Goal: Task Accomplishment & Management: Use online tool/utility

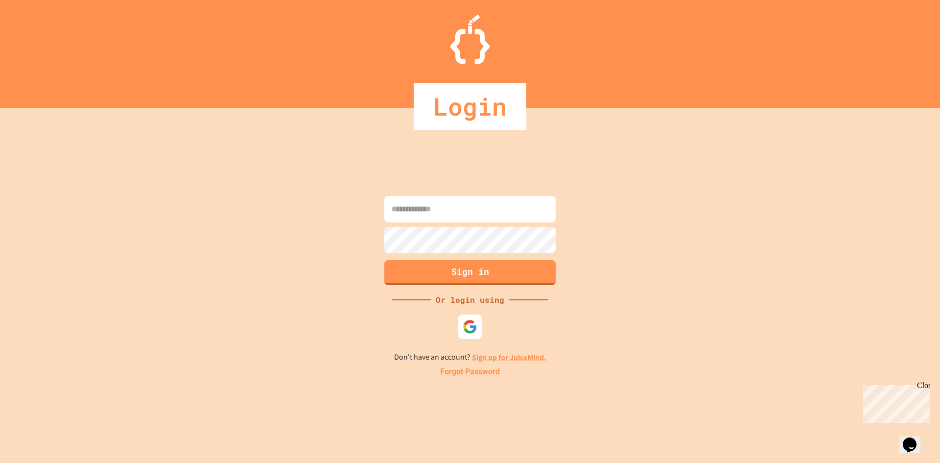
click at [414, 215] on input at bounding box center [469, 209] width 171 height 26
type input "**********"
click at [437, 273] on button "Sign in" at bounding box center [470, 271] width 175 height 25
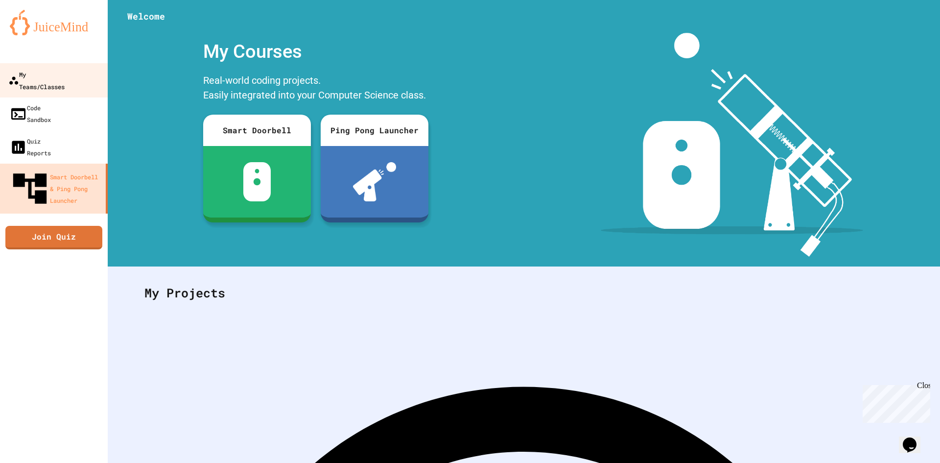
click at [51, 73] on div "My Teams/Classes" at bounding box center [36, 80] width 56 height 24
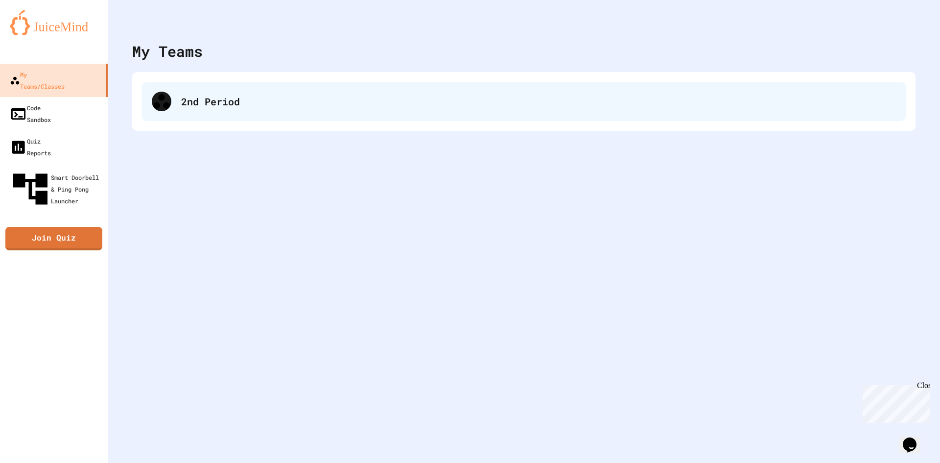
click at [232, 101] on div "2nd Period" at bounding box center [538, 101] width 715 height 15
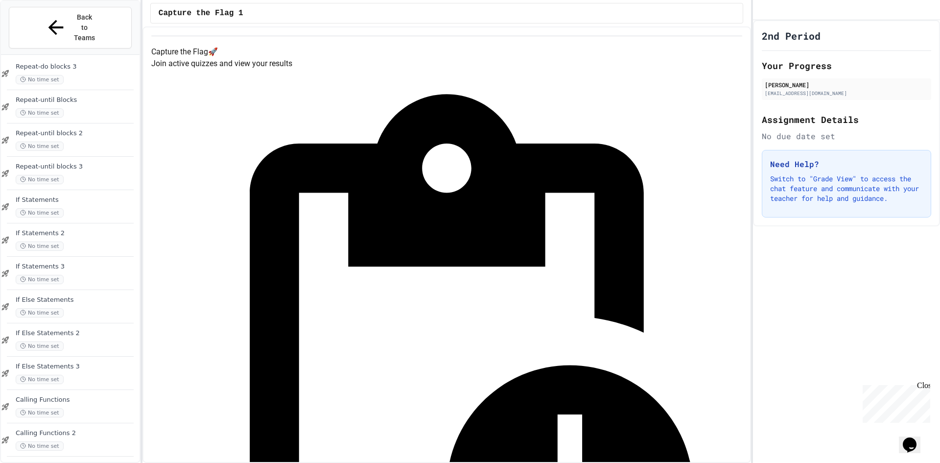
scroll to position [624, 0]
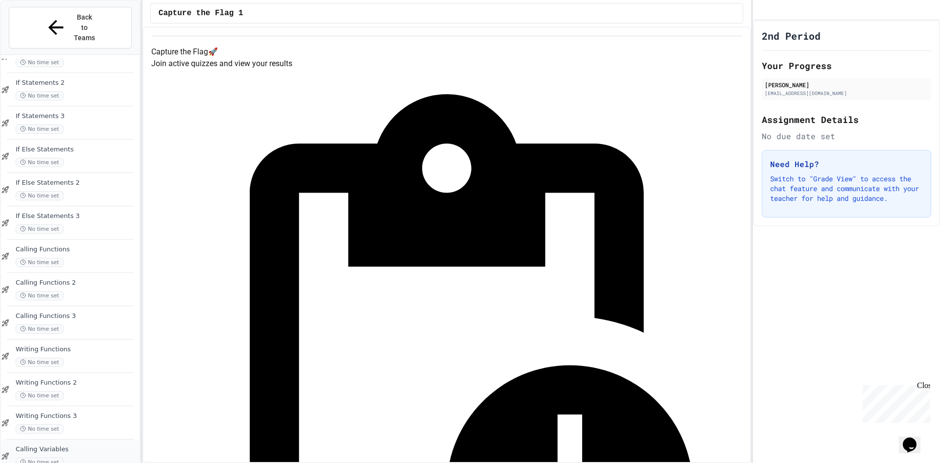
click at [62, 445] on span "Calling Variables" at bounding box center [77, 449] width 122 height 8
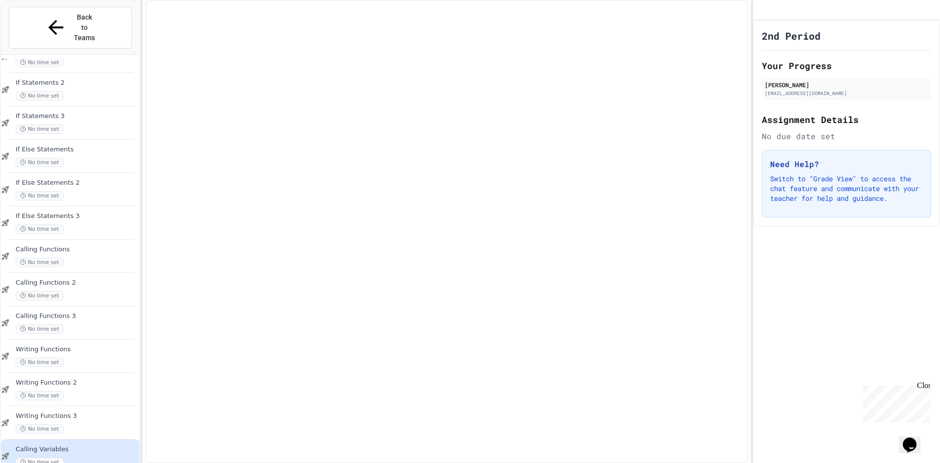
scroll to position [613, 0]
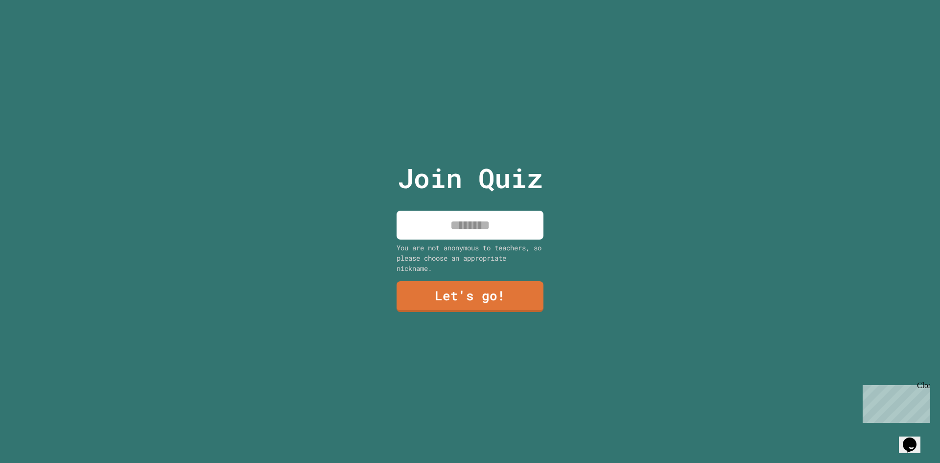
click at [448, 226] on input at bounding box center [470, 225] width 147 height 29
type input "*"
type input "****"
click at [497, 286] on link "Let's go!" at bounding box center [470, 296] width 143 height 32
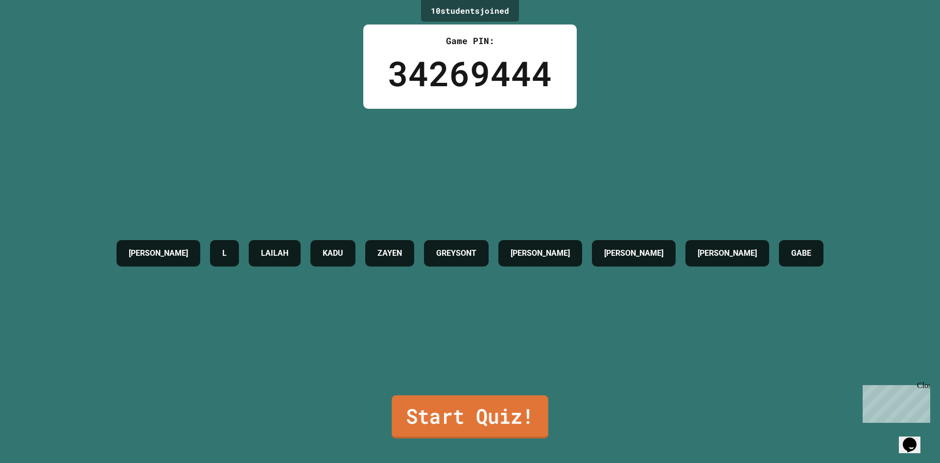
click at [438, 410] on link "Start Quiz!" at bounding box center [470, 416] width 157 height 43
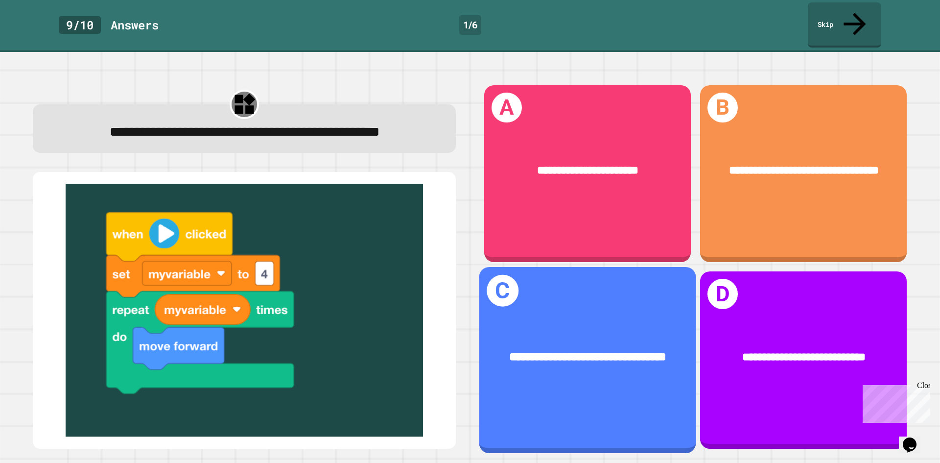
click at [579, 356] on span "**********" at bounding box center [587, 357] width 157 height 12
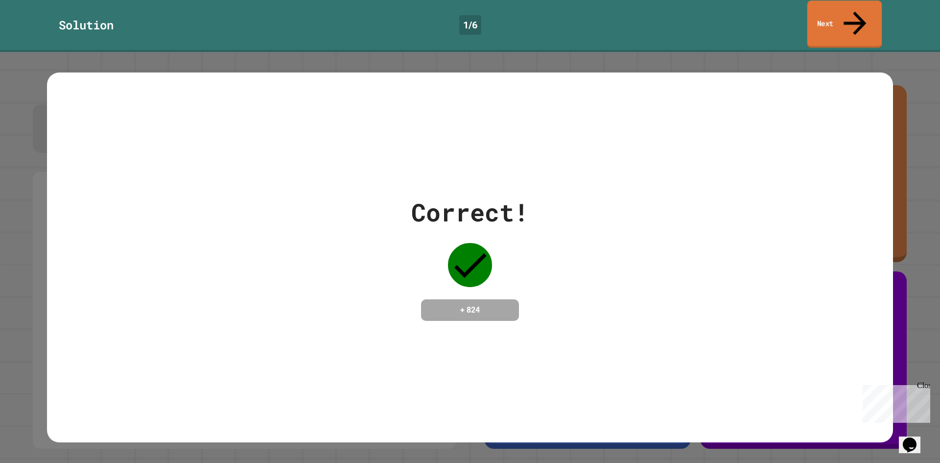
click at [834, 10] on link "Next" at bounding box center [845, 24] width 74 height 48
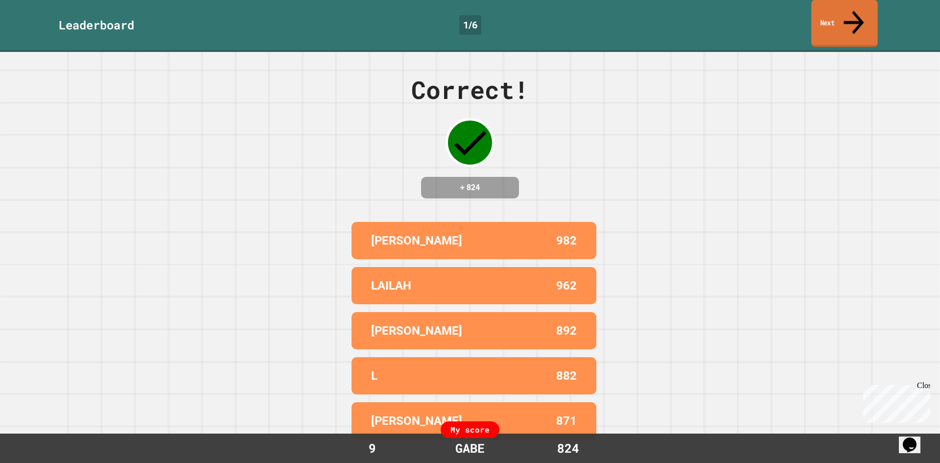
click at [819, 18] on link "Next" at bounding box center [845, 24] width 67 height 48
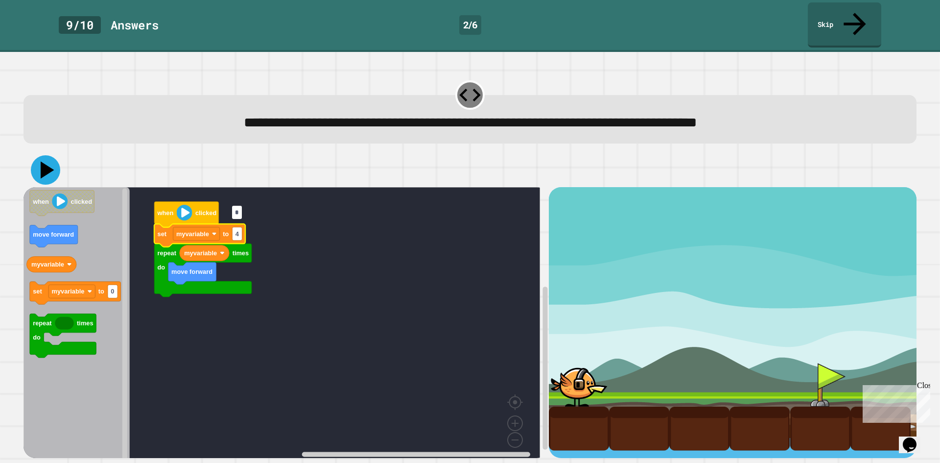
type input "*"
click at [51, 155] on icon at bounding box center [45, 169] width 29 height 29
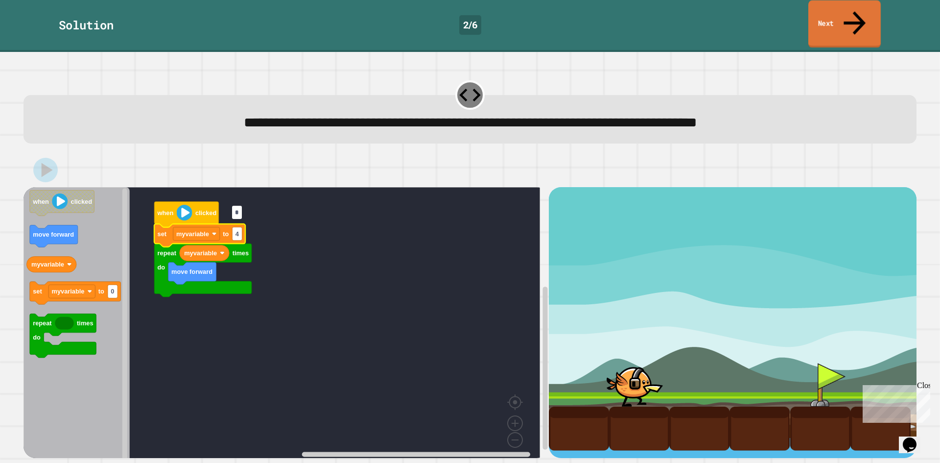
click at [837, 15] on link "Next" at bounding box center [845, 24] width 72 height 48
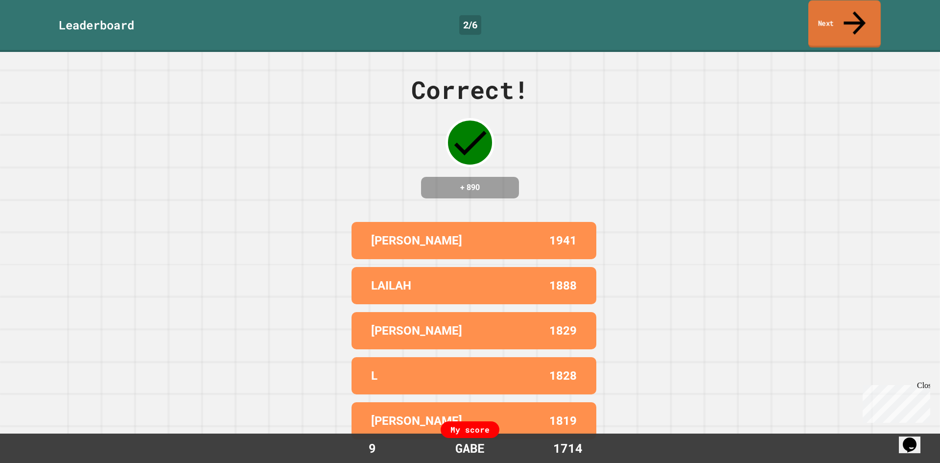
click at [834, 15] on link "Next" at bounding box center [845, 24] width 72 height 48
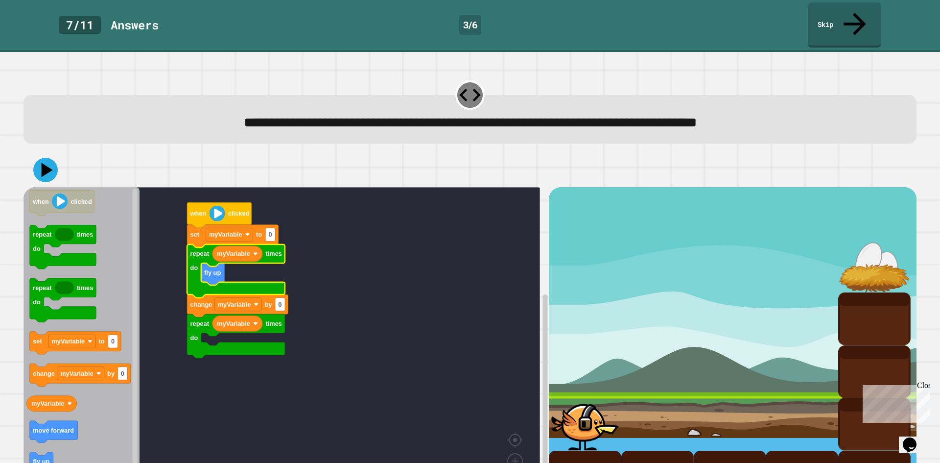
click at [273, 248] on rect "Blockly Workspace" at bounding box center [282, 344] width 517 height 315
click at [271, 231] on text "0" at bounding box center [270, 234] width 3 height 7
type input "*"
click at [284, 295] on icon "Blockly Workspace" at bounding box center [237, 306] width 101 height 23
click at [284, 298] on rect "Blockly Workspace" at bounding box center [280, 304] width 10 height 13
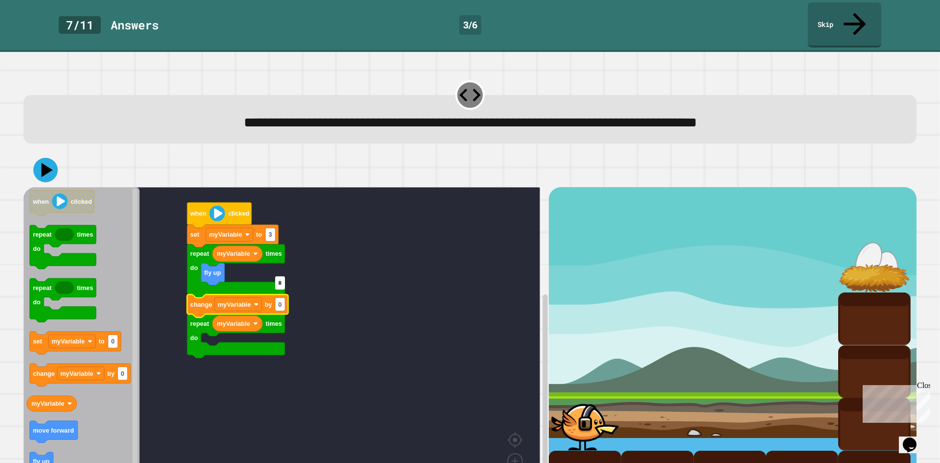
type input "*"
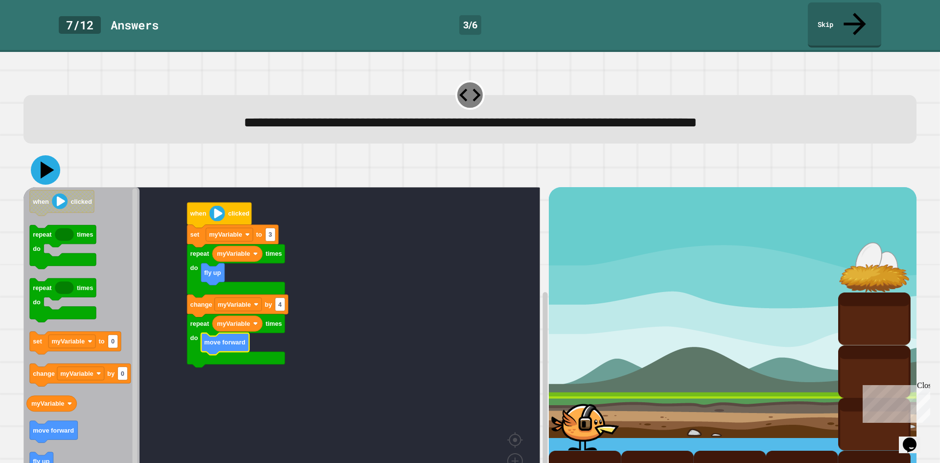
click at [47, 162] on icon at bounding box center [48, 170] width 14 height 17
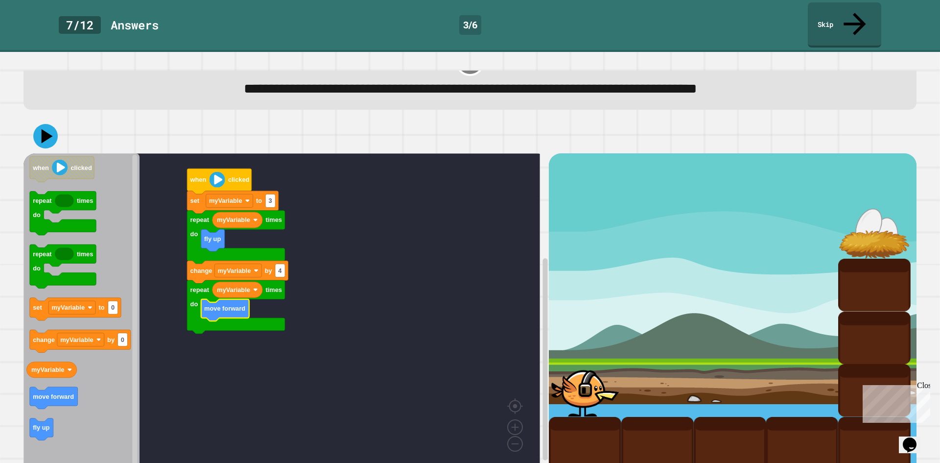
scroll to position [38, 0]
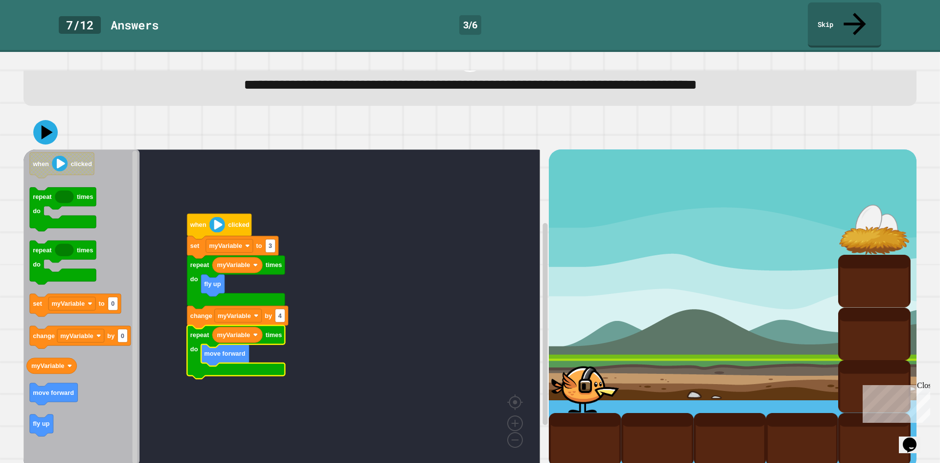
click at [279, 326] on icon "Blockly Workspace" at bounding box center [236, 352] width 98 height 53
click at [836, 9] on link "Skip" at bounding box center [844, 24] width 71 height 48
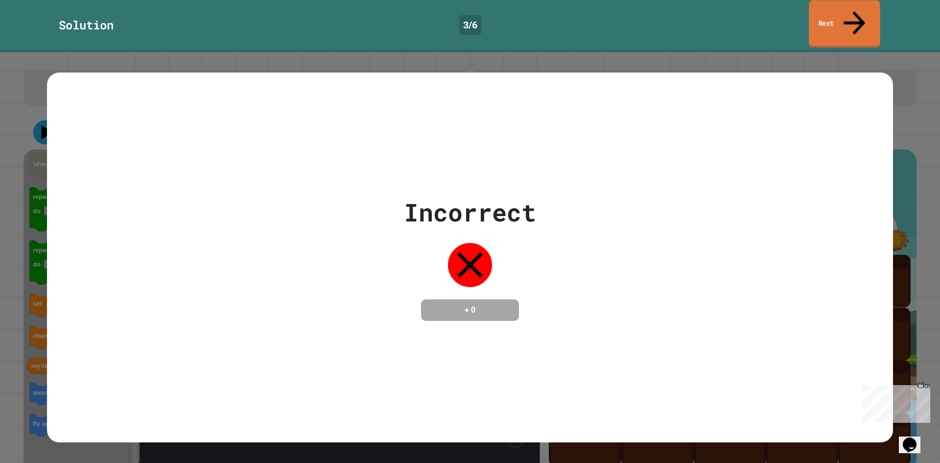
click at [828, 15] on link "Next" at bounding box center [844, 24] width 71 height 48
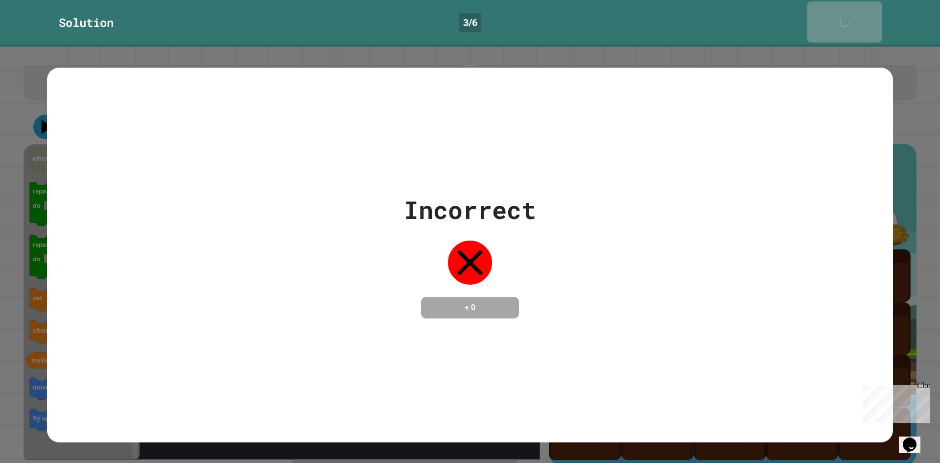
scroll to position [37, 0]
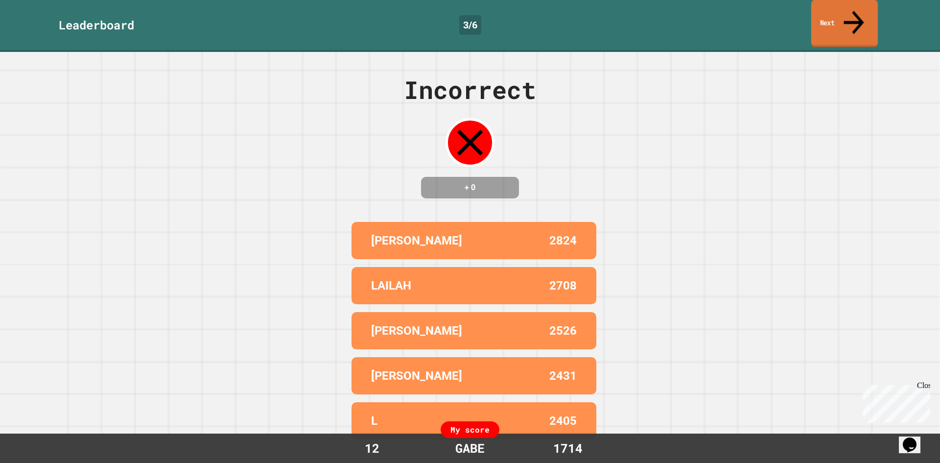
click at [825, 18] on link "Next" at bounding box center [845, 24] width 67 height 48
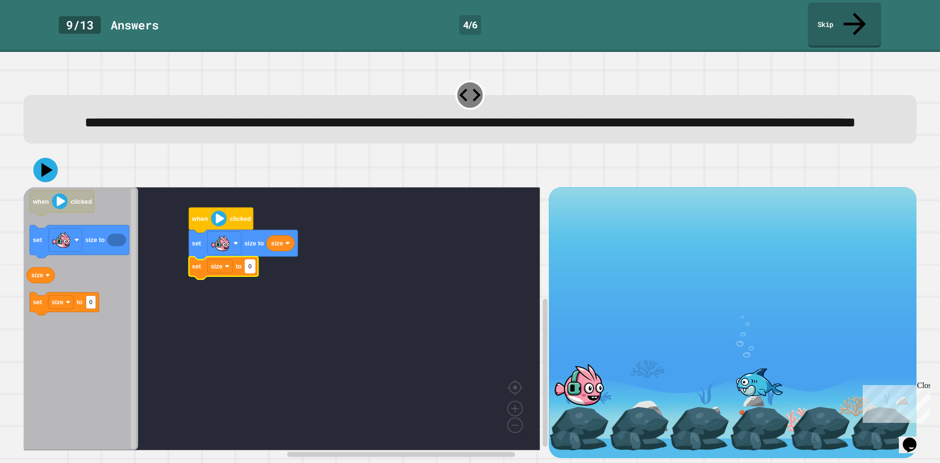
click at [253, 271] on rect "Blockly Workspace" at bounding box center [250, 266] width 10 height 13
type input "*****"
drag, startPoint x: 42, startPoint y: 166, endPoint x: 58, endPoint y: 171, distance: 17.2
click at [51, 171] on icon at bounding box center [45, 169] width 29 height 29
click at [268, 270] on input "*****" at bounding box center [257, 268] width 24 height 13
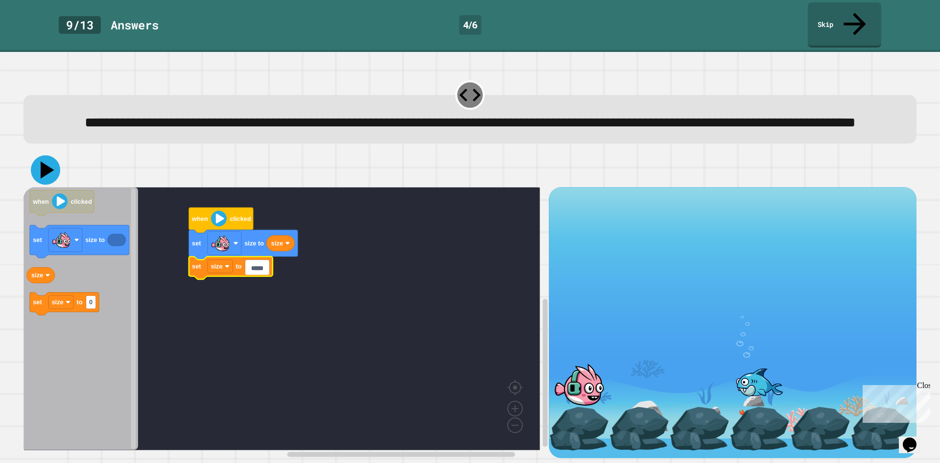
click at [41, 176] on icon at bounding box center [45, 169] width 29 height 29
click at [251, 313] on rect "Blockly Workspace" at bounding box center [282, 318] width 517 height 263
drag, startPoint x: 42, startPoint y: 181, endPoint x: 46, endPoint y: 189, distance: 8.6
click at [39, 189] on div "when clicked set size to size set size to 200 when clicked set size to size set…" at bounding box center [470, 305] width 893 height 305
click at [256, 270] on input "***" at bounding box center [253, 268] width 17 height 13
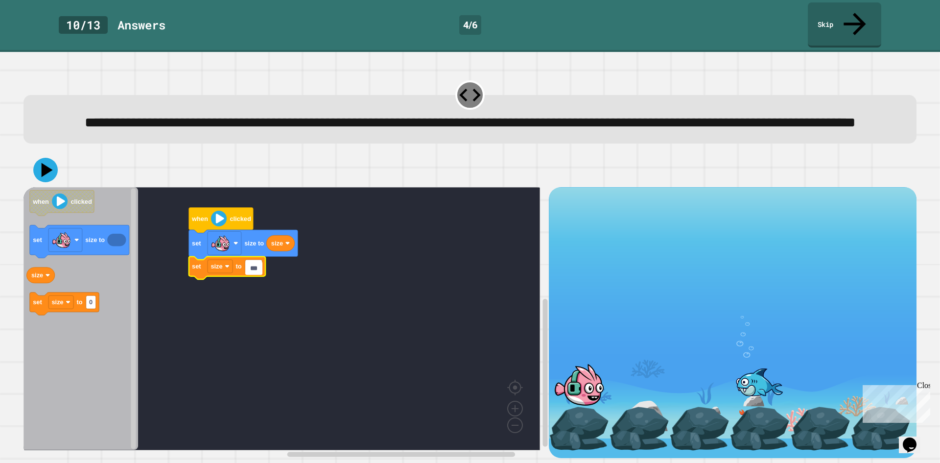
click at [261, 268] on input "***" at bounding box center [253, 268] width 17 height 13
type input "*"
type input "***"
click at [50, 169] on icon at bounding box center [45, 169] width 29 height 29
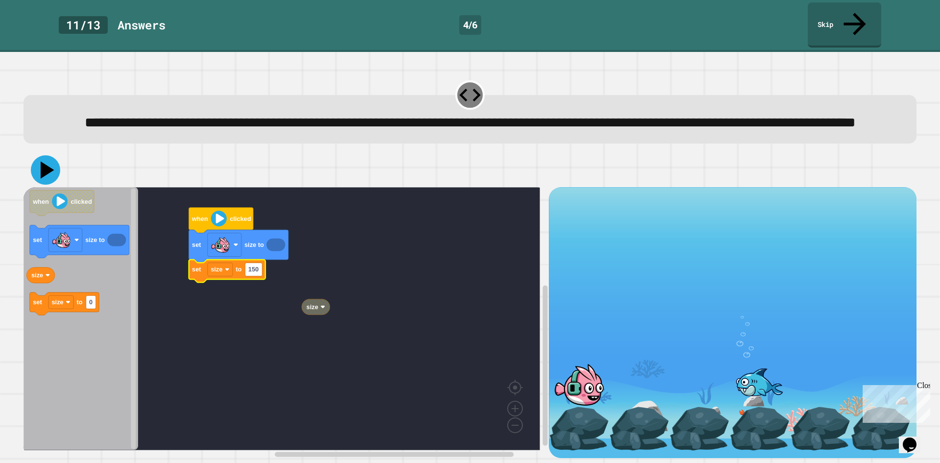
click at [43, 165] on icon at bounding box center [45, 169] width 29 height 29
click at [231, 238] on rect "Blockly Workspace" at bounding box center [225, 245] width 34 height 24
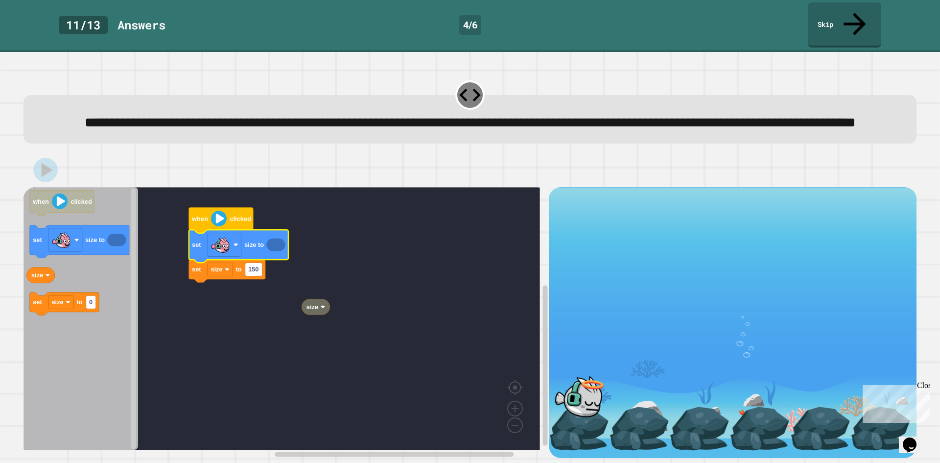
click at [256, 288] on rect "Blockly Workspace" at bounding box center [282, 318] width 517 height 263
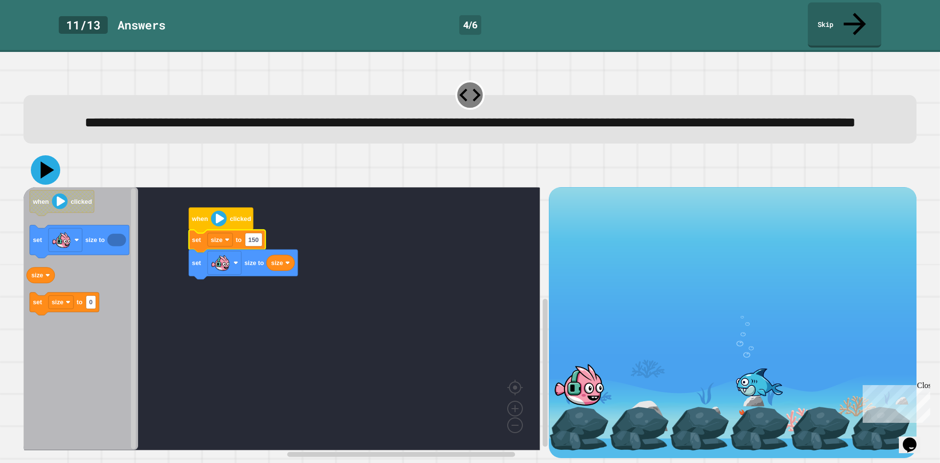
click at [57, 174] on icon at bounding box center [45, 169] width 29 height 29
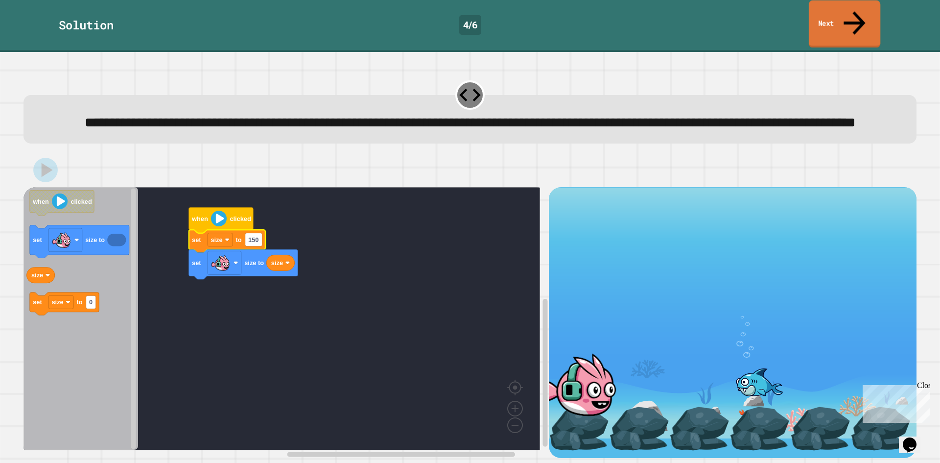
click at [827, 9] on link "Next" at bounding box center [845, 24] width 72 height 48
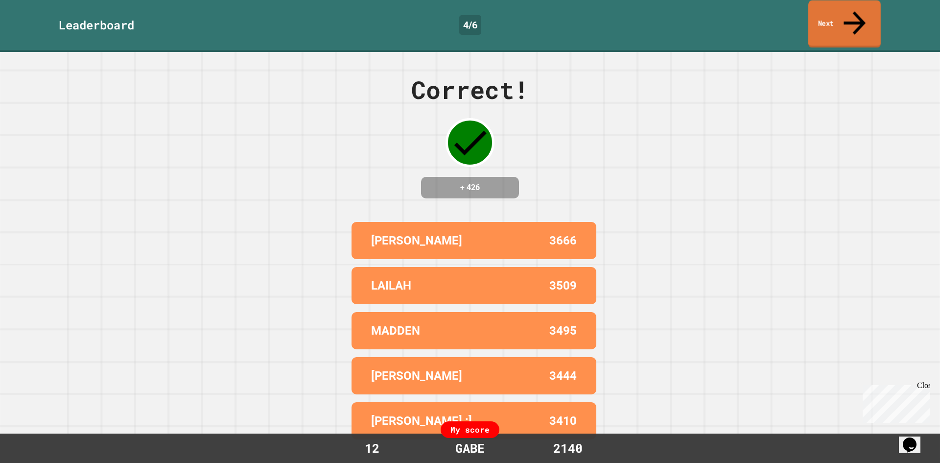
click at [827, 9] on link "Next" at bounding box center [845, 24] width 72 height 48
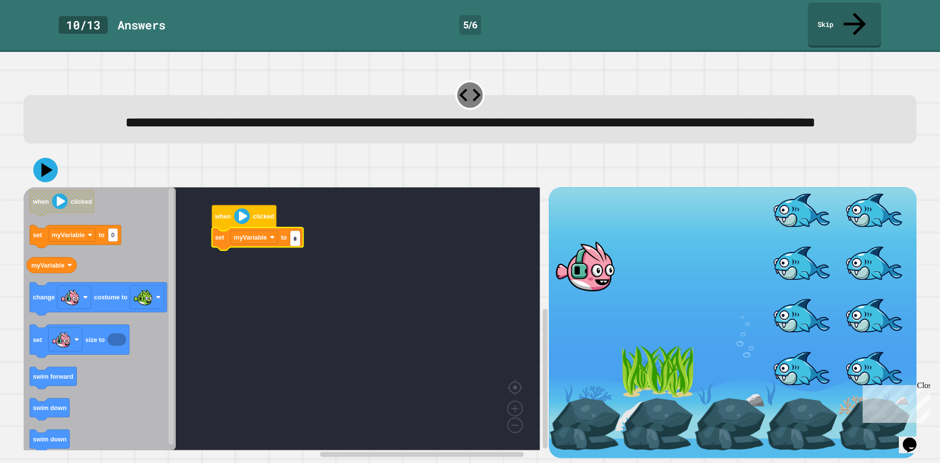
type input "*"
click at [280, 278] on rect "Blockly Workspace" at bounding box center [282, 318] width 517 height 263
click at [208, 308] on div "when clicked set myVariable to 1 swim forward swim down swim down when clicked …" at bounding box center [287, 322] width 526 height 271
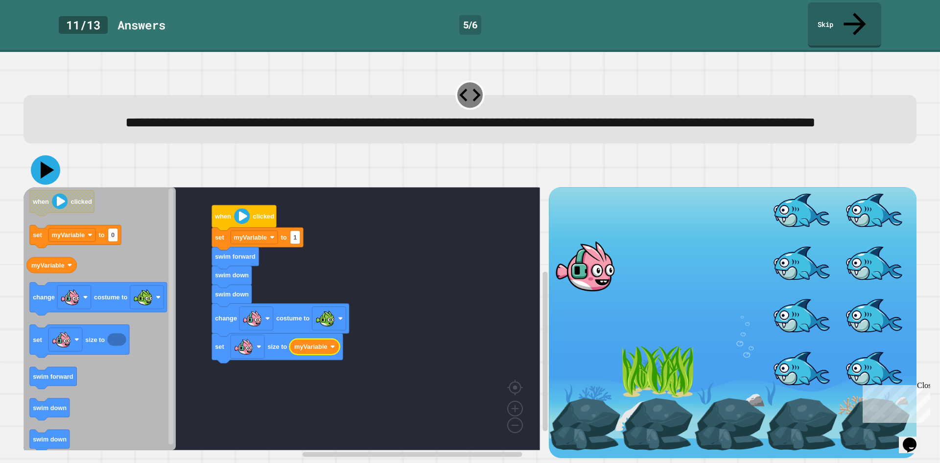
click at [42, 177] on icon at bounding box center [48, 170] width 14 height 17
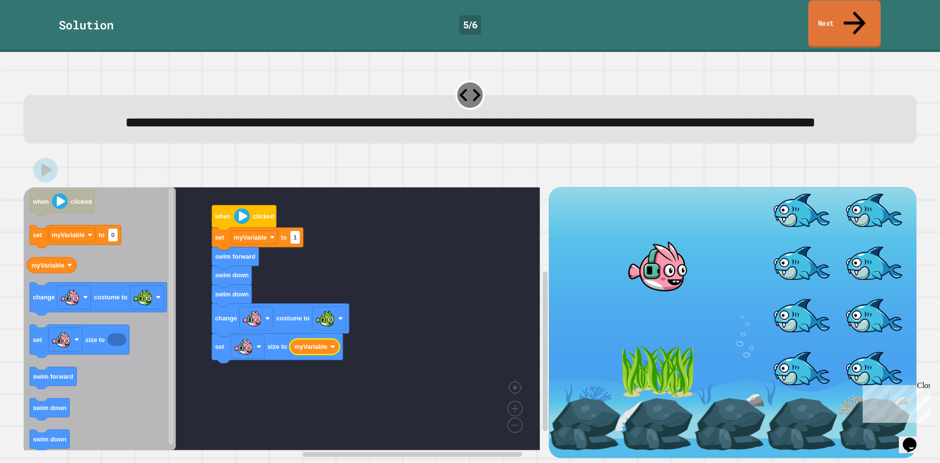
drag, startPoint x: 840, startPoint y: 12, endPoint x: 845, endPoint y: 20, distance: 9.7
click at [843, 18] on link "Next" at bounding box center [845, 24] width 72 height 48
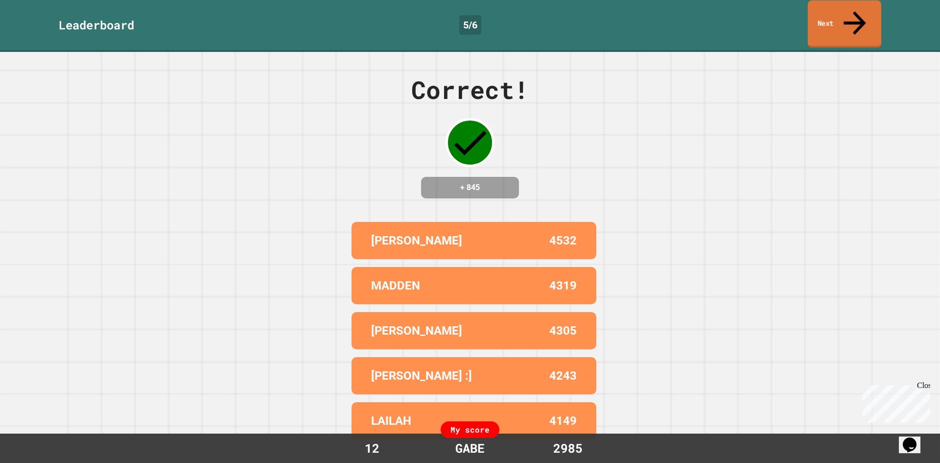
click at [833, 14] on link "Next" at bounding box center [844, 24] width 73 height 48
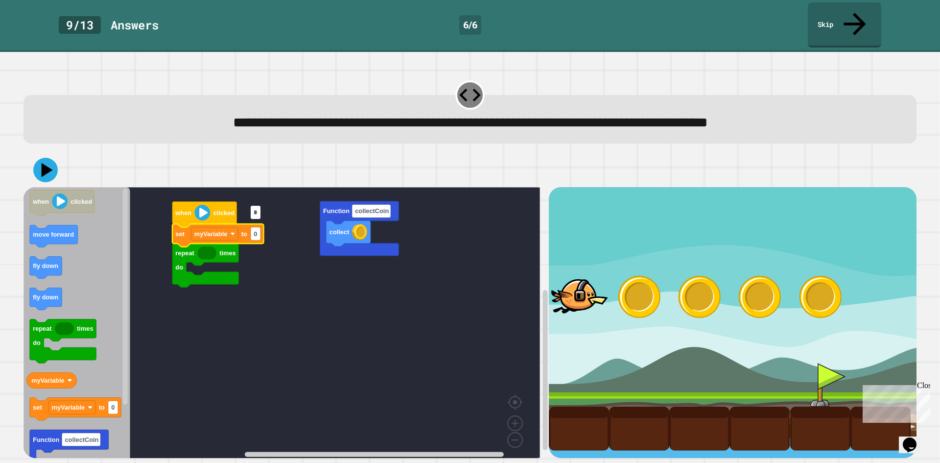
type input "*"
click at [276, 279] on rect "Blockly Workspace" at bounding box center [282, 326] width 517 height 278
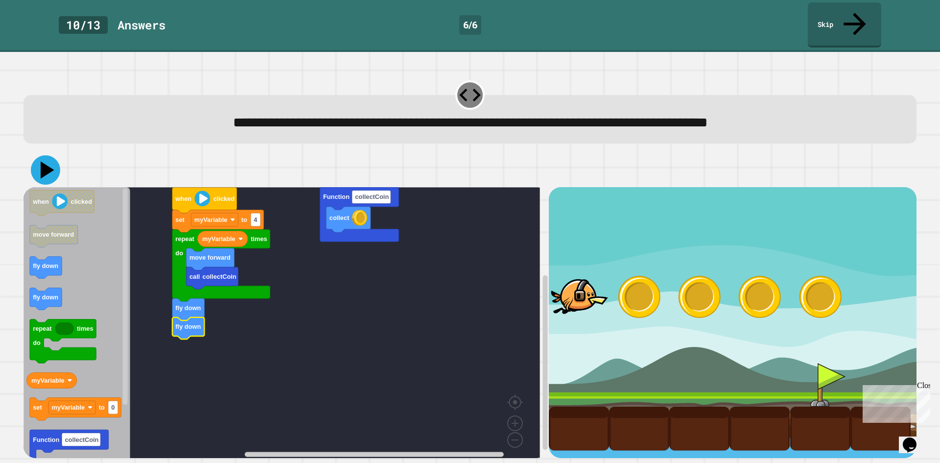
click at [45, 157] on icon at bounding box center [45, 169] width 29 height 29
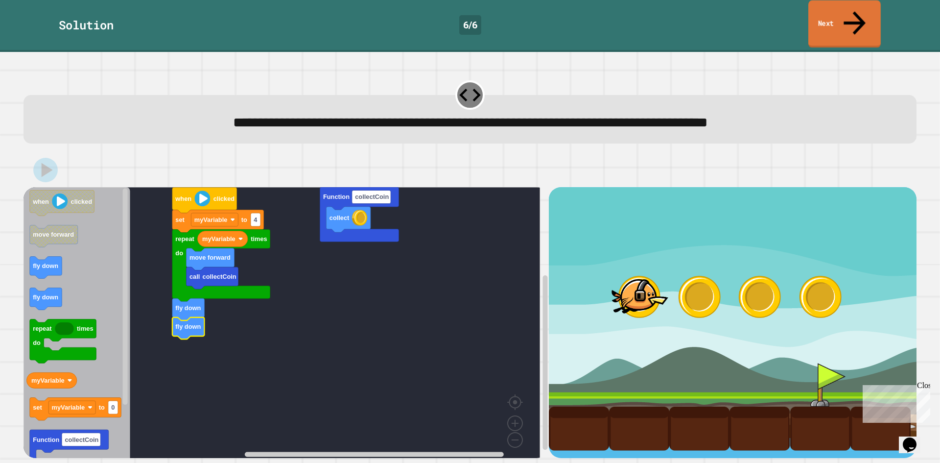
click at [828, 15] on link "Next" at bounding box center [845, 24] width 72 height 48
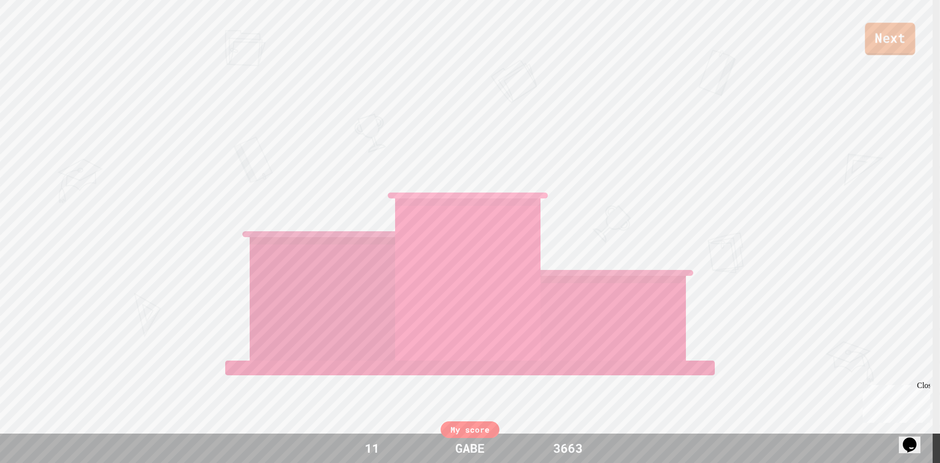
click at [874, 44] on link "Next" at bounding box center [890, 39] width 50 height 32
